Goal: Task Accomplishment & Management: Complete application form

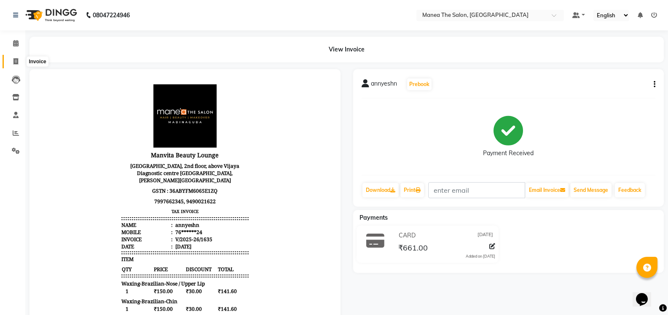
click at [14, 60] on icon at bounding box center [15, 61] width 5 height 6
select select "5514"
select select "service"
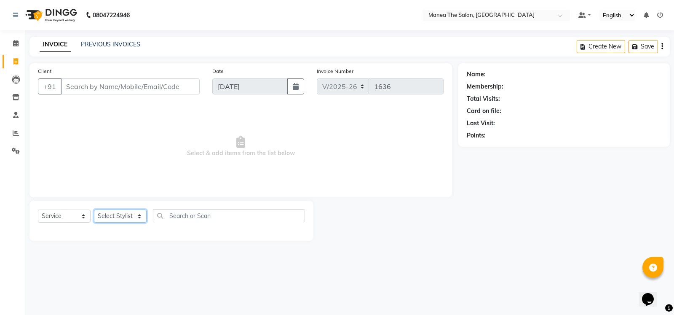
click at [140, 217] on select "Select Stylist [PERSON_NAME] [PERSON_NAME] [PERSON_NAME] [PERSON_NAME] [PERSON_…" at bounding box center [120, 215] width 53 height 13
select select "62913"
click at [94, 209] on select "Select Stylist [PERSON_NAME] [PERSON_NAME] [PERSON_NAME] [PERSON_NAME] [PERSON_…" at bounding box center [120, 215] width 53 height 13
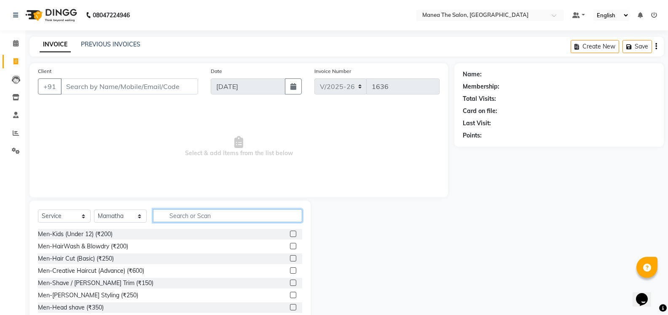
click at [193, 209] on input "text" at bounding box center [227, 215] width 149 height 13
click at [189, 215] on input "text" at bounding box center [227, 215] width 149 height 13
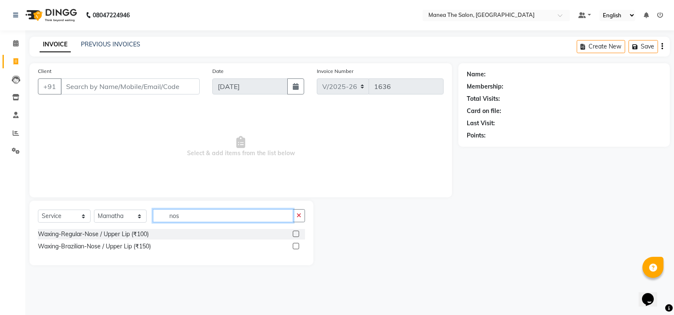
type input "nos"
click at [294, 247] on label at bounding box center [296, 246] width 6 height 6
click at [294, 247] on input "checkbox" at bounding box center [295, 246] width 5 height 5
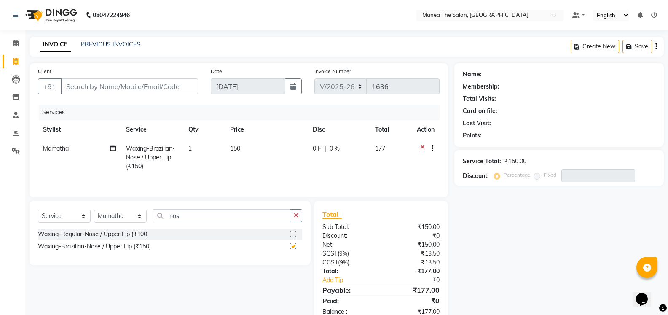
checkbox input "false"
click at [297, 214] on icon "button" at bounding box center [296, 215] width 5 height 6
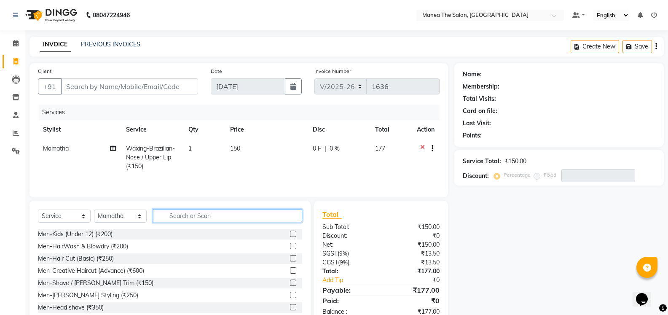
click at [218, 218] on input "text" at bounding box center [227, 215] width 149 height 13
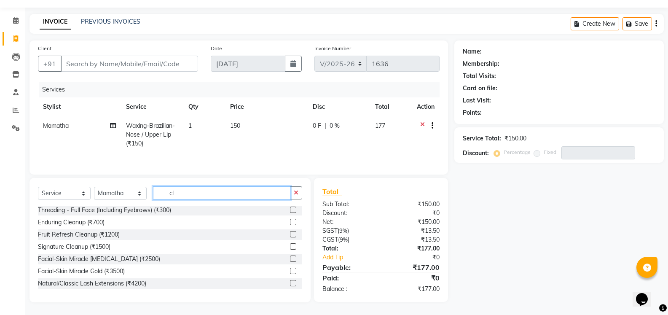
scroll to position [1, 0]
type input "cl"
click at [101, 221] on div "Enduring Cleanup (₹700)" at bounding box center [71, 222] width 67 height 9
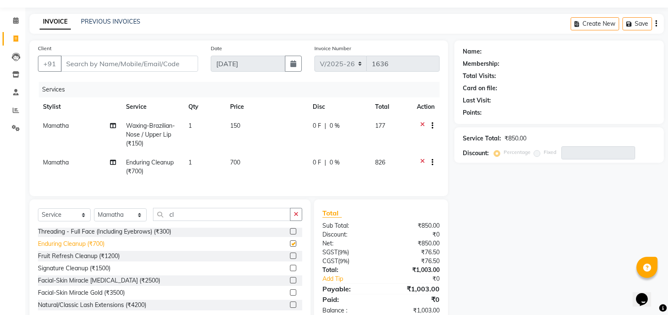
checkbox input "false"
click at [137, 220] on select "Select Stylist [PERSON_NAME] [PERSON_NAME] [PERSON_NAME] [PERSON_NAME] [PERSON_…" at bounding box center [120, 214] width 53 height 13
select select "81963"
click at [94, 215] on select "Select Stylist [PERSON_NAME] [PERSON_NAME] [PERSON_NAME] [PERSON_NAME] [PERSON_…" at bounding box center [120, 214] width 53 height 13
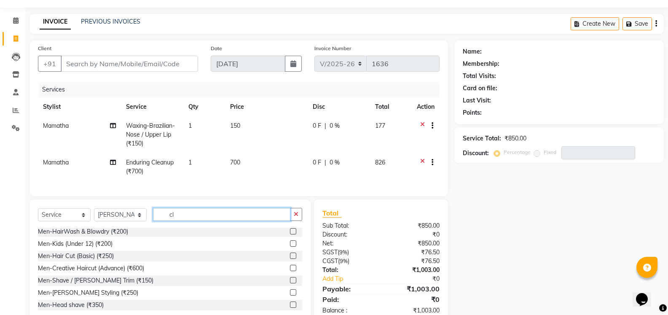
click at [205, 221] on input "cl" at bounding box center [221, 214] width 137 height 13
type input "c"
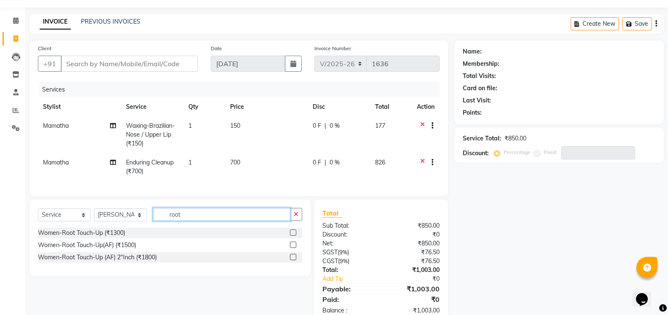
type input "root"
click at [292, 248] on label at bounding box center [293, 245] width 6 height 6
click at [292, 248] on input "checkbox" at bounding box center [292, 244] width 5 height 5
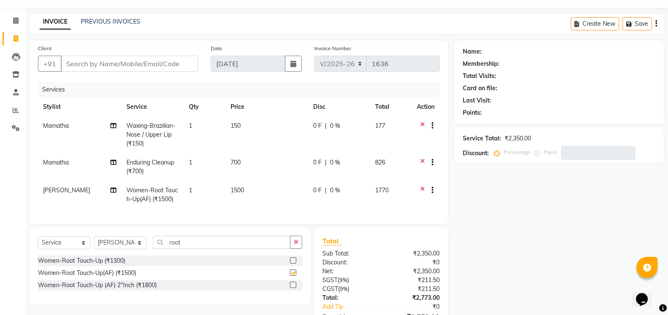
checkbox input "false"
click at [296, 245] on icon "button" at bounding box center [296, 242] width 5 height 6
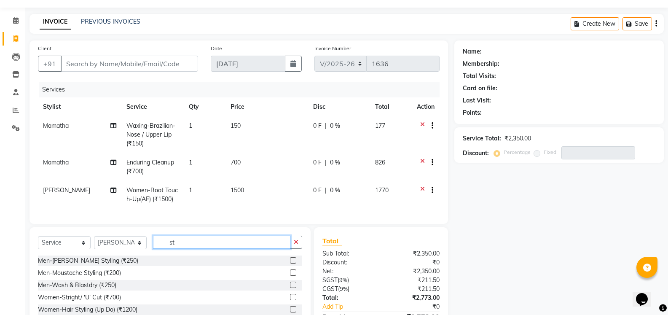
type input "st"
click at [164, 301] on div "Women-Stright/ 'U' Cut (₹700)" at bounding box center [170, 297] width 264 height 11
click at [165, 301] on div "Women-Stright/ 'U' Cut (₹700)" at bounding box center [170, 297] width 264 height 11
click at [290, 300] on label at bounding box center [293, 297] width 6 height 6
click at [290, 300] on input "checkbox" at bounding box center [292, 297] width 5 height 5
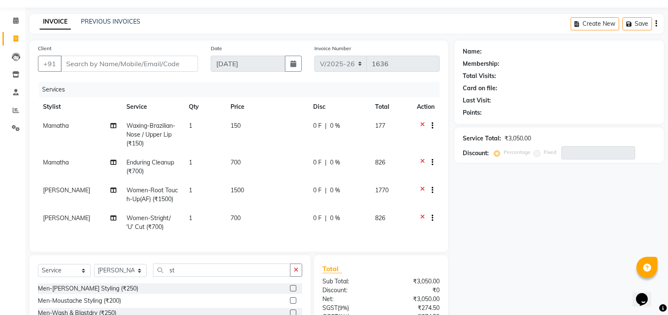
checkbox input "false"
click at [128, 61] on input "Client" at bounding box center [129, 64] width 137 height 16
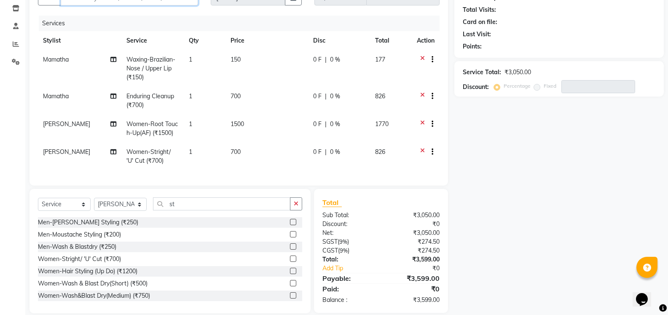
scroll to position [106, 0]
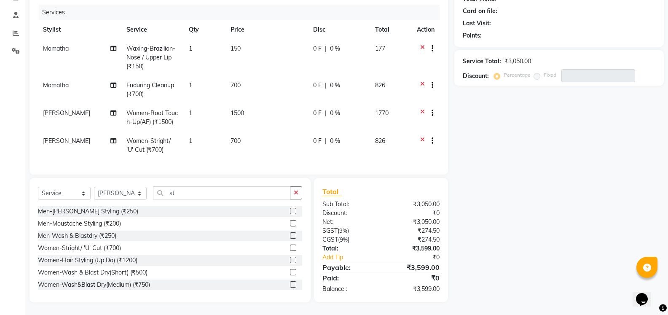
click at [382, 45] on span "177" at bounding box center [380, 49] width 10 height 8
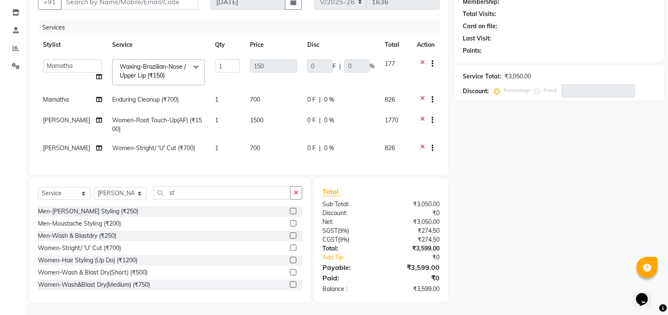
scroll to position [91, 0]
click at [475, 135] on div "Name: Membership: Total Visits: Card on file: Last Visit: Points: Service Total…" at bounding box center [562, 141] width 216 height 324
click at [493, 183] on div "Name: Membership: Total Visits: Card on file: Last Visit: Points: Service Total…" at bounding box center [562, 141] width 216 height 324
click at [641, 197] on div "Name: Membership: Total Visits: Card on file: Last Visit: Points: Service Total…" at bounding box center [562, 141] width 216 height 324
click at [491, 193] on div "Name: Membership: Total Visits: Card on file: Last Visit: Points: Service Total…" at bounding box center [562, 141] width 216 height 324
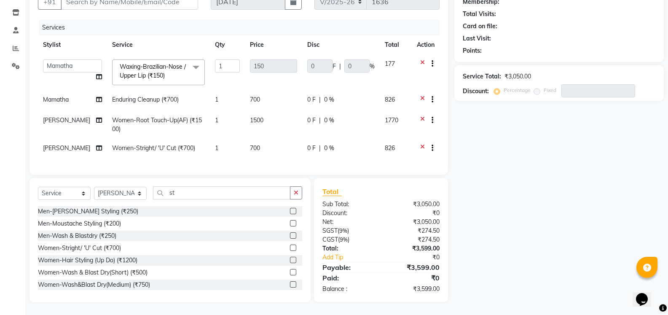
click at [490, 193] on div "Name: Membership: Total Visits: Card on file: Last Visit: Points: Service Total…" at bounding box center [562, 141] width 216 height 324
click at [289, 72] on td "150" at bounding box center [273, 72] width 57 height 36
click at [360, 66] on td "0 F | 0 %" at bounding box center [341, 72] width 78 height 36
click at [358, 95] on div "0 F | 0 %" at bounding box center [340, 99] width 67 height 9
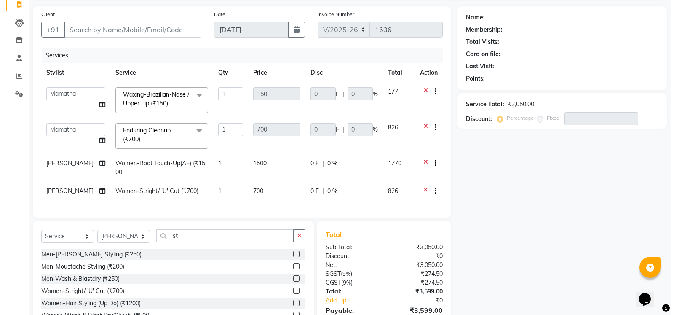
scroll to position [0, 0]
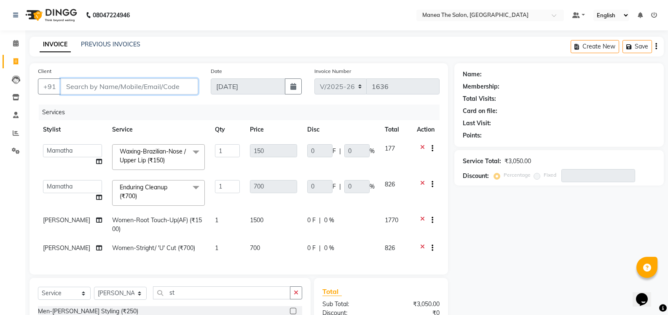
click at [168, 86] on input "Client" at bounding box center [129, 86] width 137 height 16
type input "7"
type input "0"
type input "7075274520"
click at [193, 90] on span "Add Client" at bounding box center [176, 86] width 33 height 8
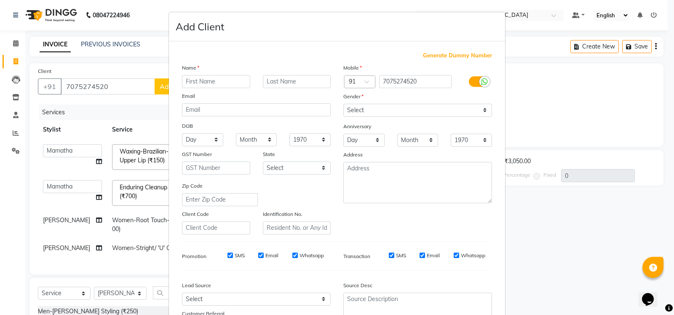
click at [196, 79] on input "text" at bounding box center [216, 81] width 68 height 13
type input "Gnani"
click at [483, 108] on select "Select [DEMOGRAPHIC_DATA] [DEMOGRAPHIC_DATA] Other Prefer Not To Say" at bounding box center [418, 110] width 149 height 13
select select "[DEMOGRAPHIC_DATA]"
click at [344, 104] on select "Select [DEMOGRAPHIC_DATA] [DEMOGRAPHIC_DATA] Other Prefer Not To Say" at bounding box center [418, 110] width 149 height 13
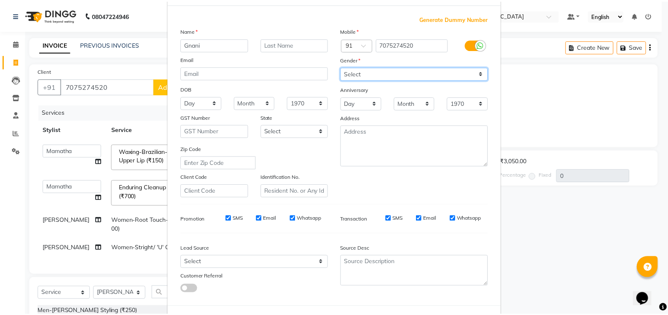
scroll to position [74, 0]
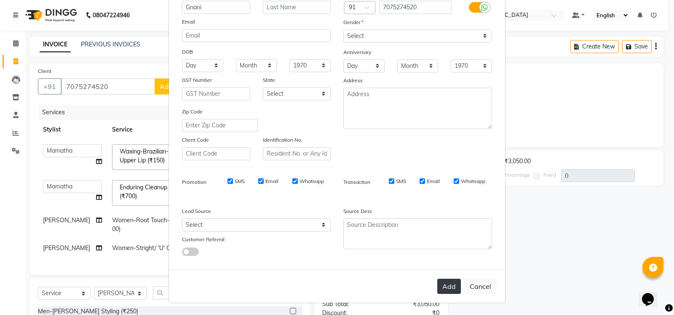
click at [452, 289] on button "Add" at bounding box center [450, 286] width 24 height 15
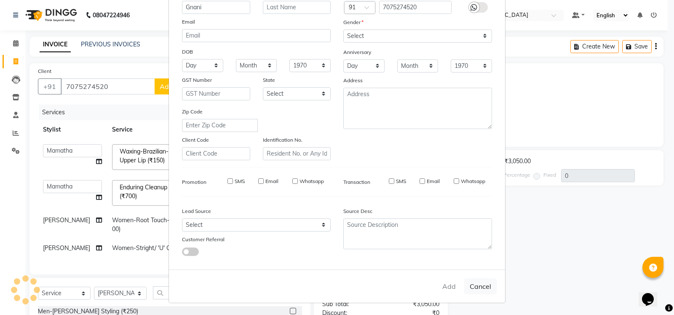
type input "70******20"
select select
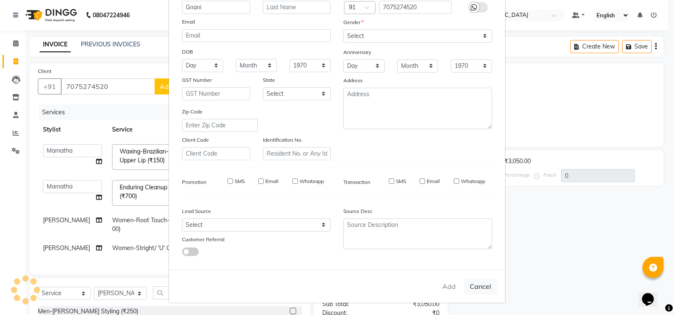
select select
checkbox input "false"
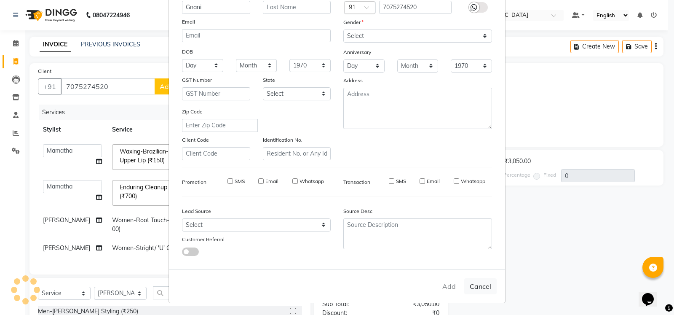
checkbox input "false"
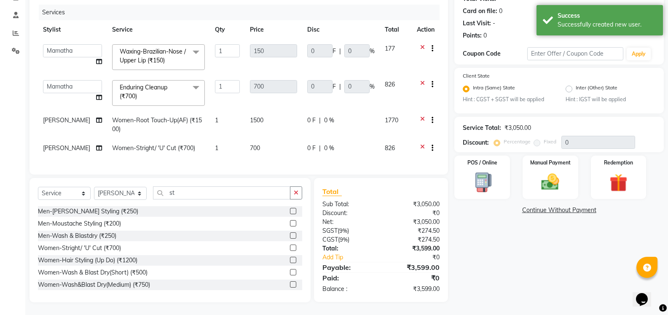
scroll to position [106, 0]
click at [547, 176] on img at bounding box center [550, 182] width 30 height 21
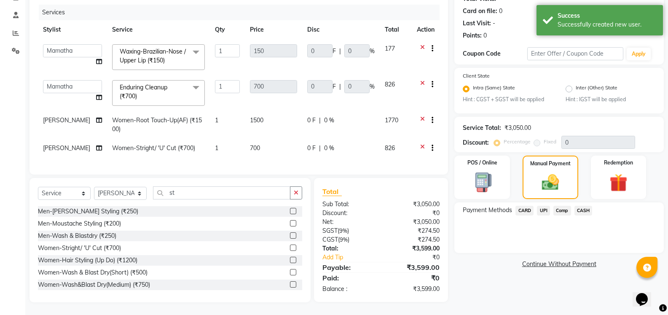
click at [542, 206] on span "UPI" at bounding box center [543, 211] width 13 height 10
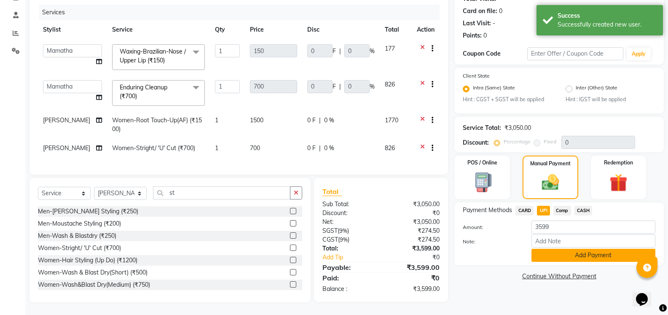
click at [586, 250] on button "Add Payment" at bounding box center [594, 255] width 124 height 13
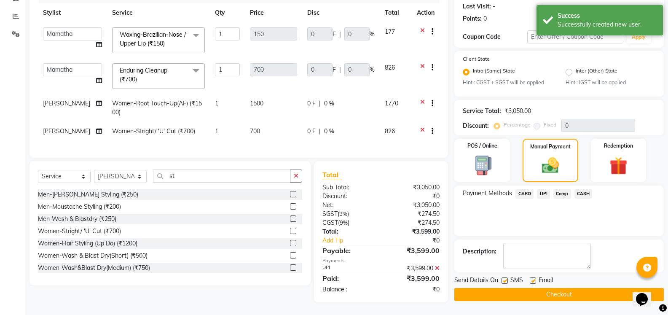
scroll to position [123, 0]
click at [583, 288] on button "Checkout" at bounding box center [558, 294] width 209 height 13
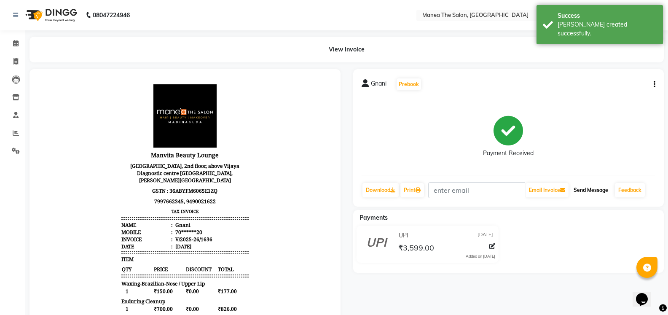
click at [595, 187] on button "Send Message" at bounding box center [590, 190] width 41 height 14
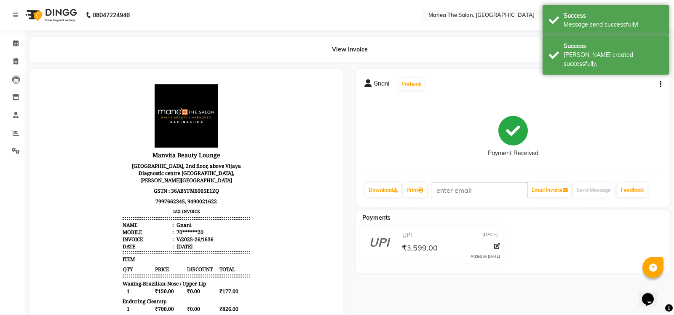
select select "service"
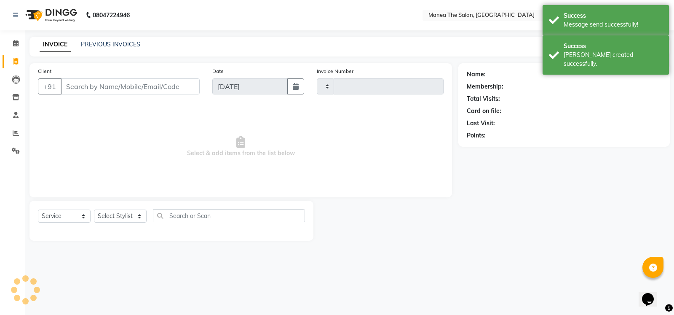
type input "1637"
select select "5514"
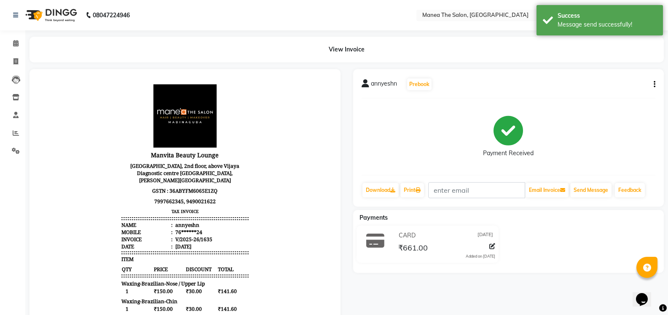
select select "5514"
select select "service"
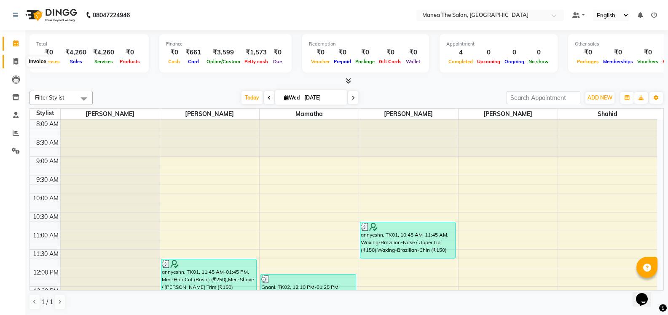
click at [18, 63] on icon at bounding box center [15, 61] width 5 height 6
select select "5514"
select select "service"
